Goal: Use online tool/utility: Utilize a website feature to perform a specific function

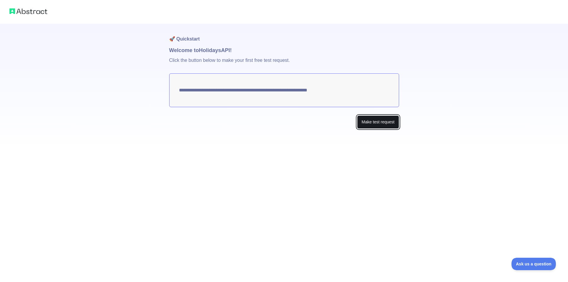
click at [386, 123] on button "Make test request" at bounding box center [378, 121] width 42 height 13
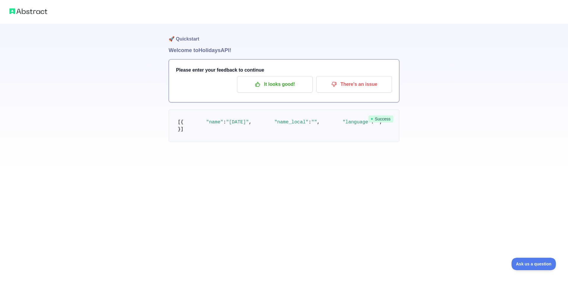
click at [20, 10] on img at bounding box center [28, 11] width 38 height 8
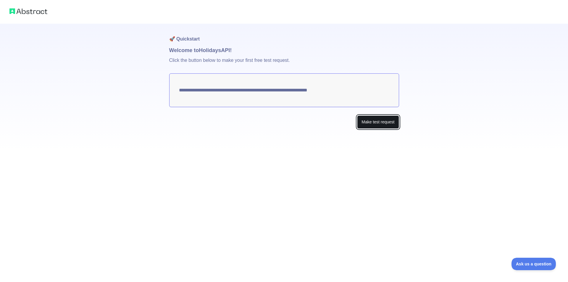
click at [368, 122] on button "Make test request" at bounding box center [378, 121] width 42 height 13
click at [377, 124] on button "Make test request" at bounding box center [378, 121] width 42 height 13
click at [531, 264] on span "Ask us a question" at bounding box center [530, 263] width 44 height 4
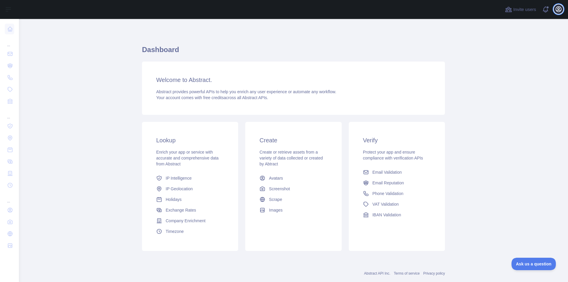
click at [558, 7] on icon "button" at bounding box center [557, 9] width 5 height 5
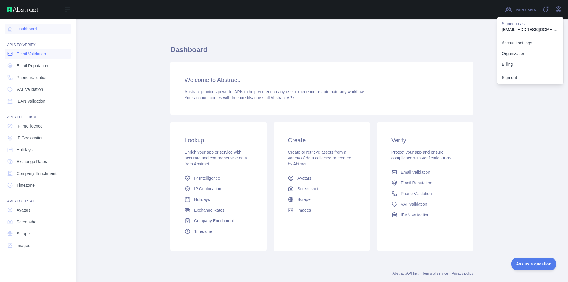
click at [23, 54] on span "Email Validation" at bounding box center [31, 54] width 29 height 6
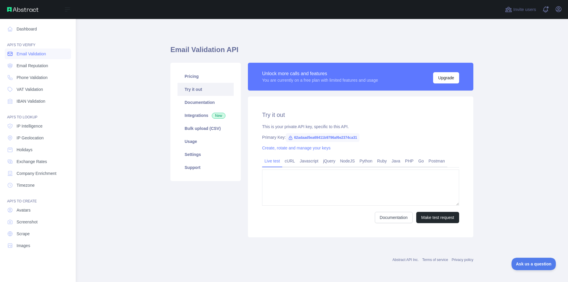
type textarea "**********"
click at [38, 152] on link "Holidays" at bounding box center [38, 149] width 66 height 11
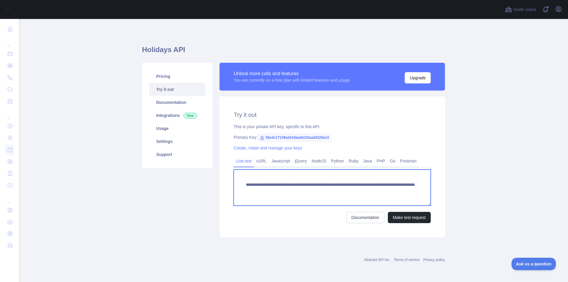
scroll to position [6, 0]
drag, startPoint x: 245, startPoint y: 189, endPoint x: 255, endPoint y: 200, distance: 14.7
click at [255, 200] on textarea "**********" at bounding box center [332, 187] width 197 height 36
